Goal: Information Seeking & Learning: Learn about a topic

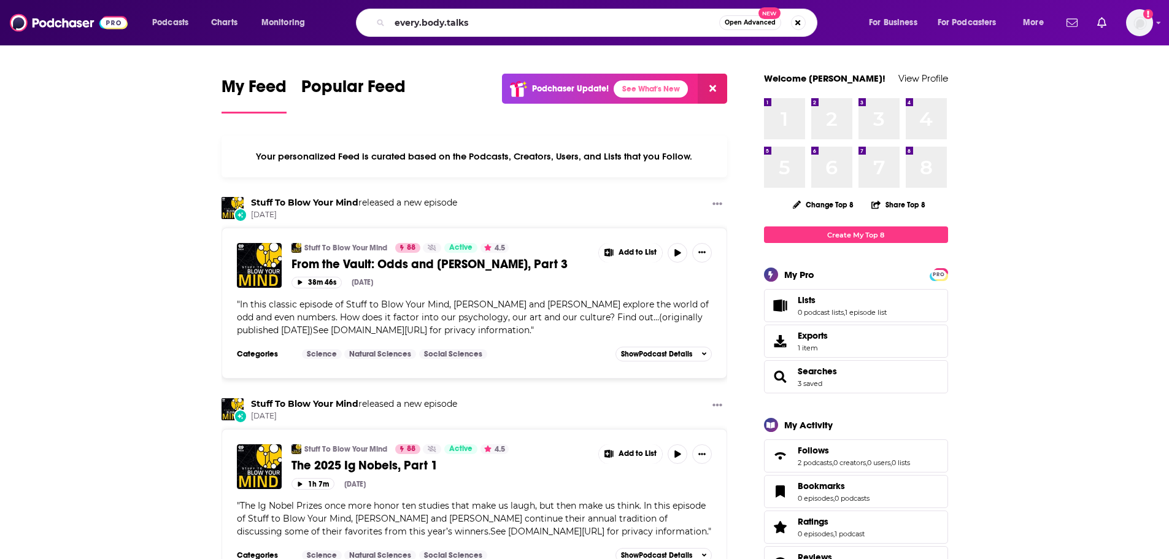
type input "every.body.talks"
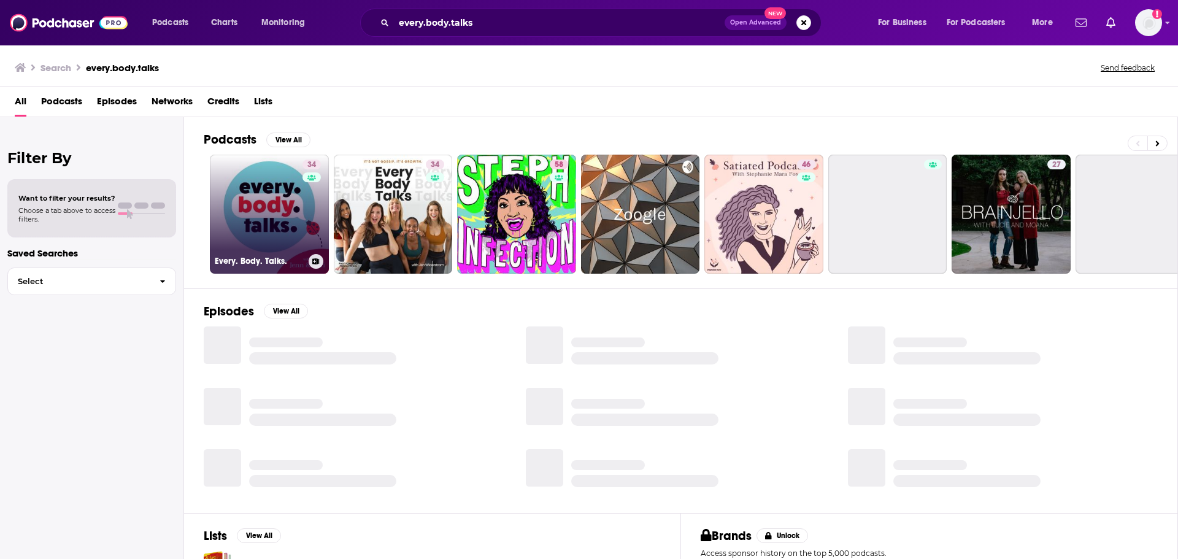
click at [262, 214] on link "34 Every. Body. Talks." at bounding box center [269, 214] width 119 height 119
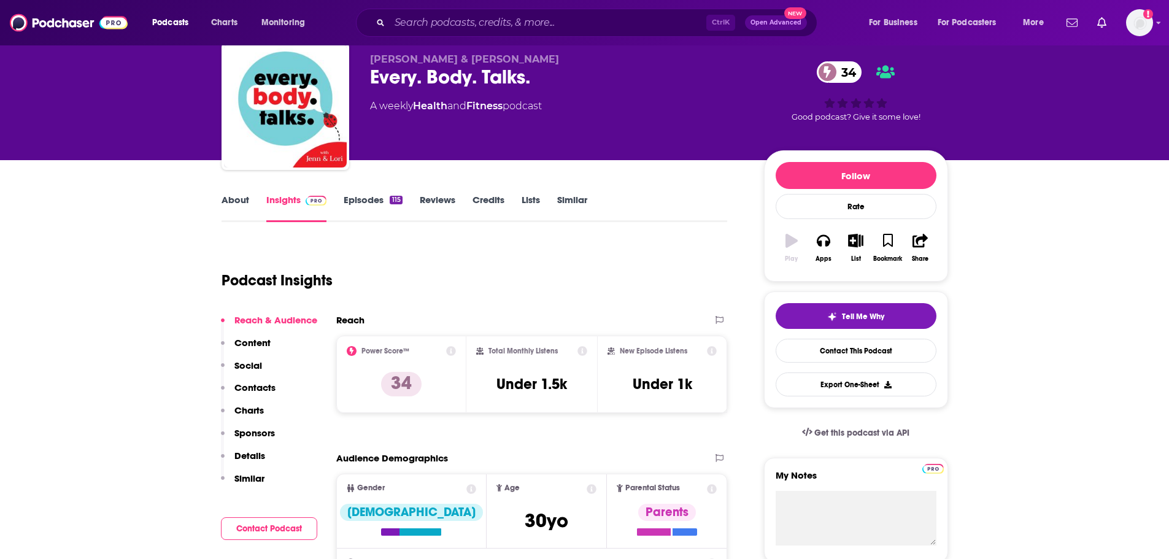
scroll to position [61, 0]
